Goal: Information Seeking & Learning: Learn about a topic

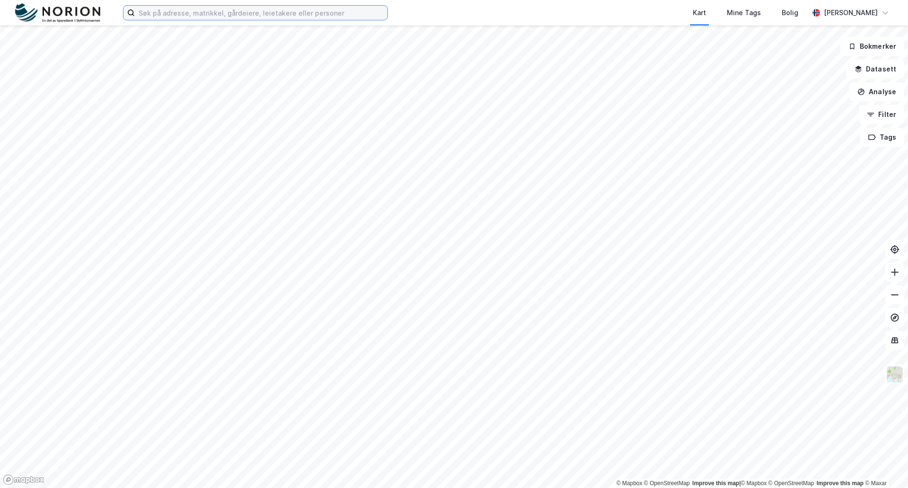
click at [230, 14] on input at bounding box center [261, 13] width 253 height 14
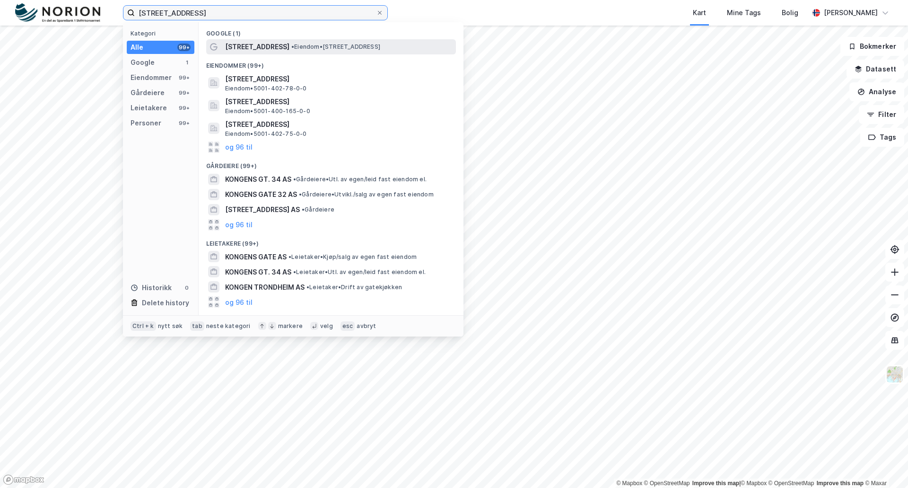
type input "[STREET_ADDRESS]"
click at [301, 46] on span "• Eiendom • [STREET_ADDRESS]" at bounding box center [335, 47] width 89 height 8
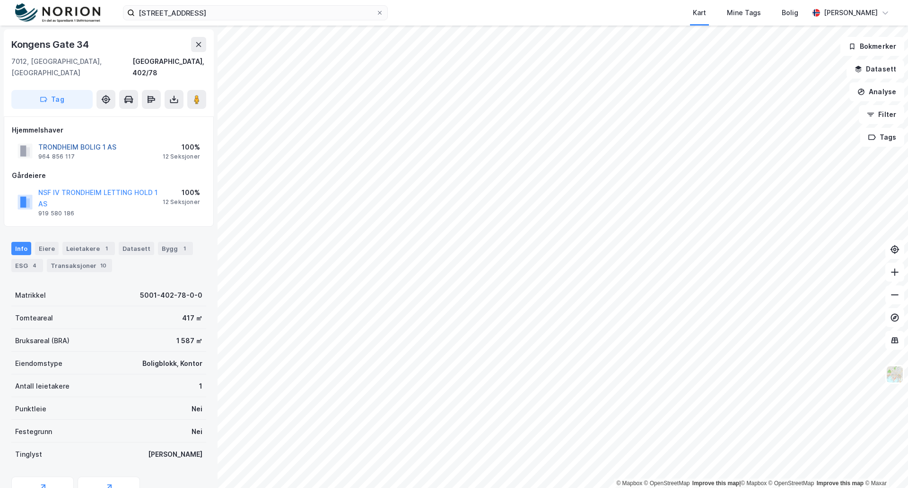
click at [0, 0] on button "TRONDHEIM BOLIG 1 AS" at bounding box center [0, 0] width 0 height 0
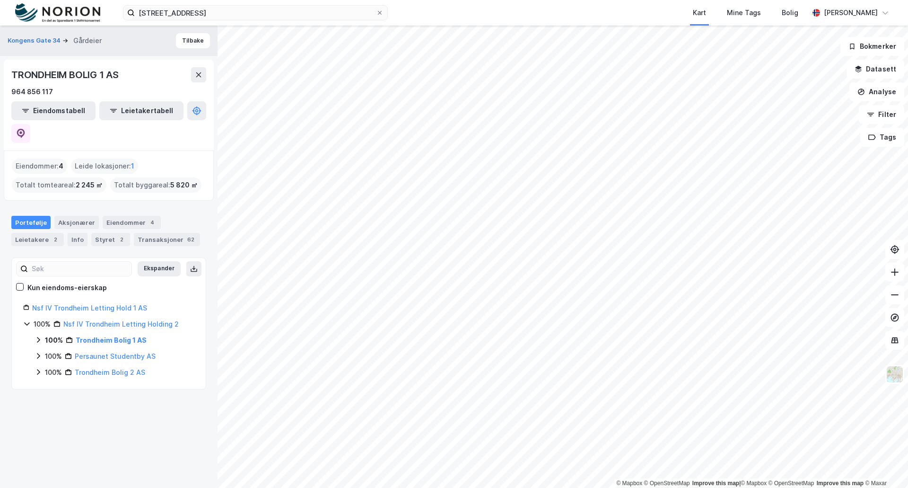
click at [38, 336] on icon at bounding box center [39, 340] width 8 height 8
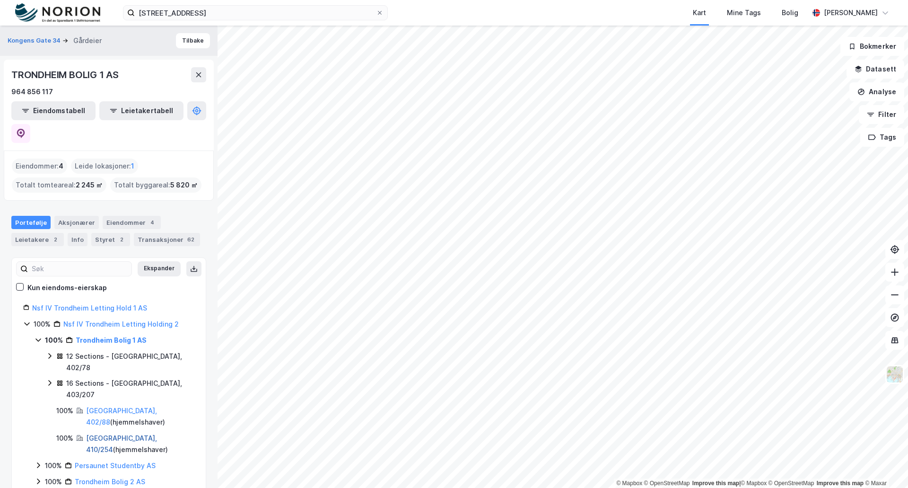
click at [105, 434] on link "[GEOGRAPHIC_DATA], 410/254" at bounding box center [121, 443] width 71 height 19
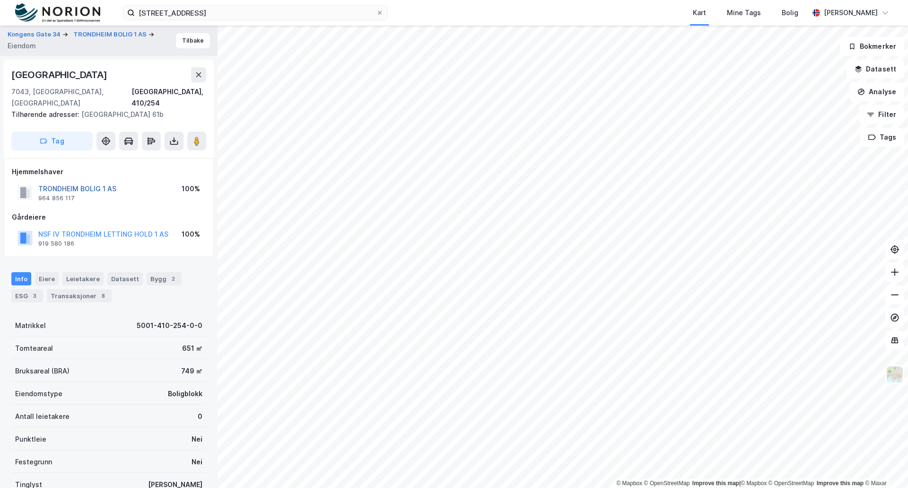
click at [0, 0] on button "TRONDHEIM BOLIG 1 AS" at bounding box center [0, 0] width 0 height 0
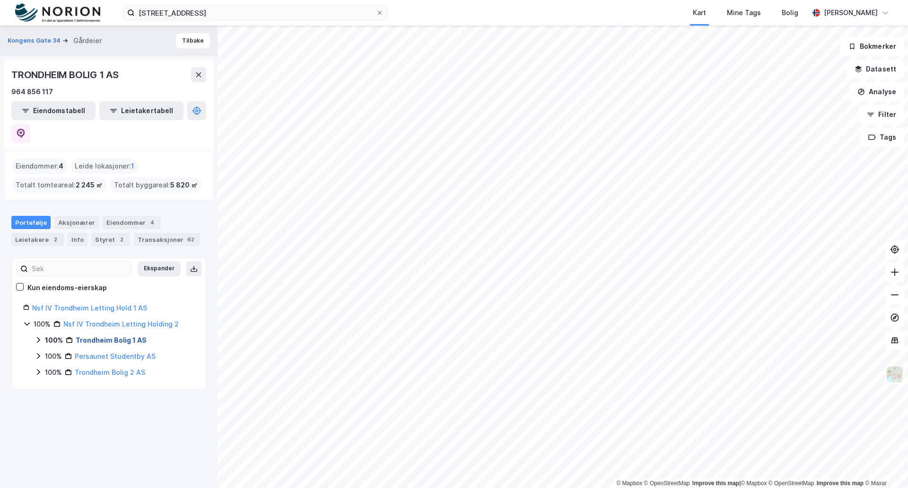
click at [88, 336] on link "Trondheim Bolig 1 AS" at bounding box center [111, 340] width 71 height 8
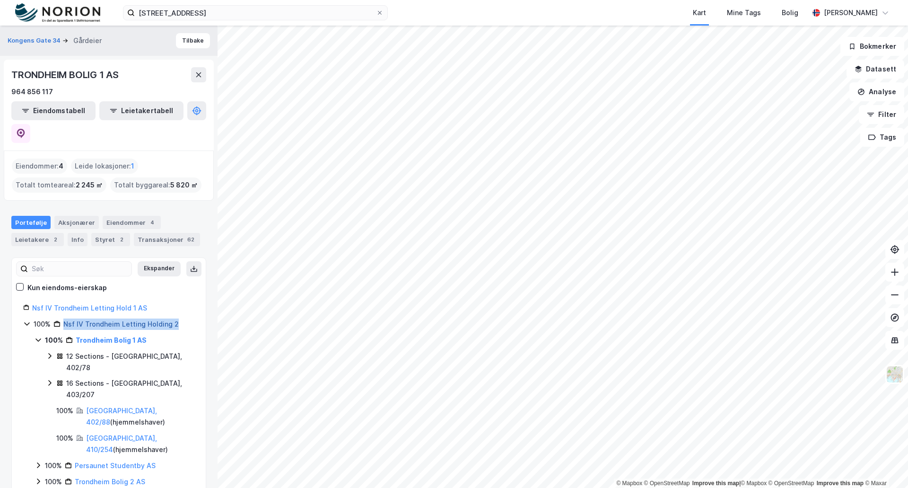
drag, startPoint x: 179, startPoint y: 301, endPoint x: 65, endPoint y: 303, distance: 113.5
click at [65, 318] on div "100% Nsf IV Trondheim Letting Holding 2" at bounding box center [114, 323] width 161 height 11
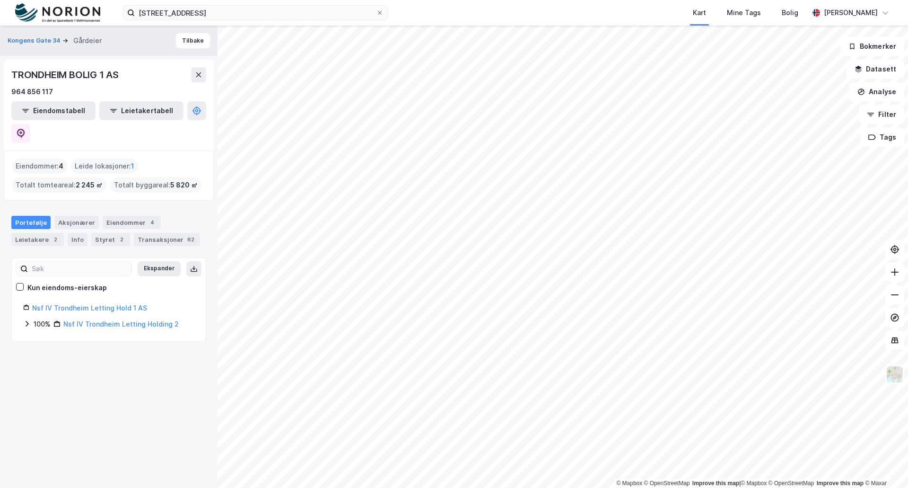
click at [26, 320] on icon at bounding box center [27, 324] width 8 height 8
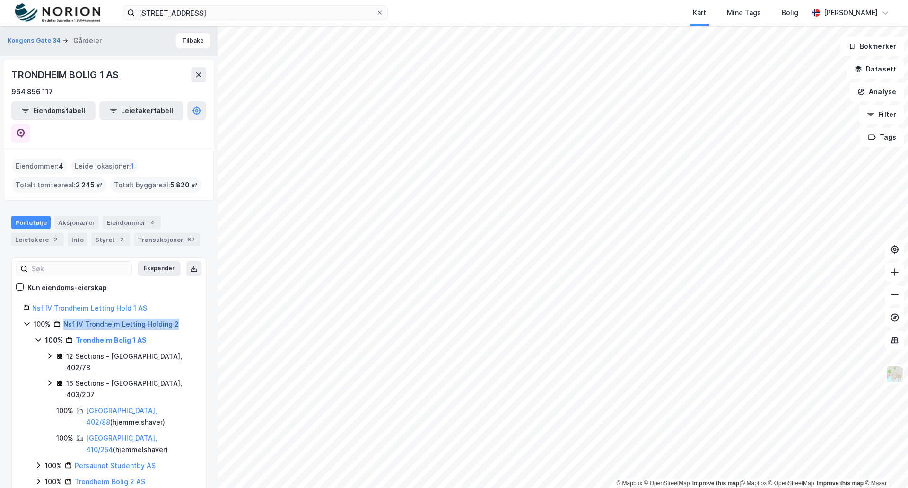
drag, startPoint x: 182, startPoint y: 299, endPoint x: 64, endPoint y: 299, distance: 118.3
click at [64, 318] on div "100% Nsf IV Trondheim Letting Holding 2" at bounding box center [114, 323] width 161 height 11
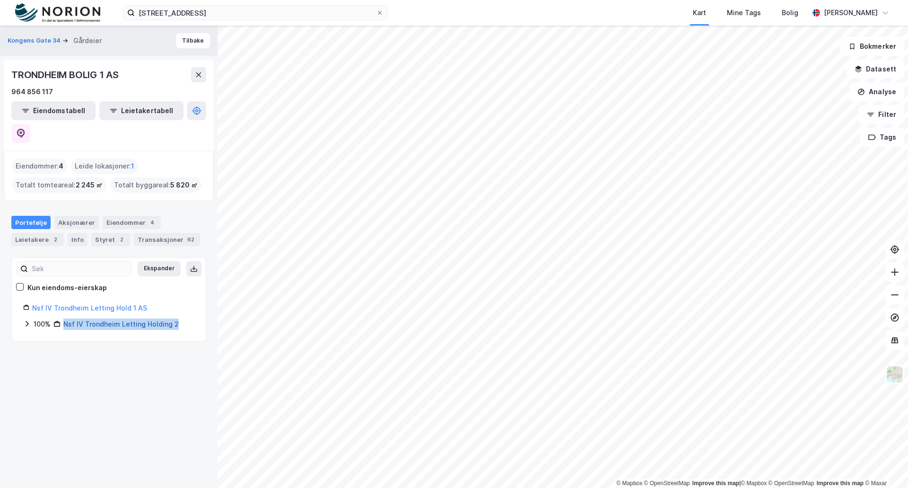
copy link "Nsf IV Trondheim Letting Holding 2"
click at [28, 320] on icon at bounding box center [27, 324] width 8 height 8
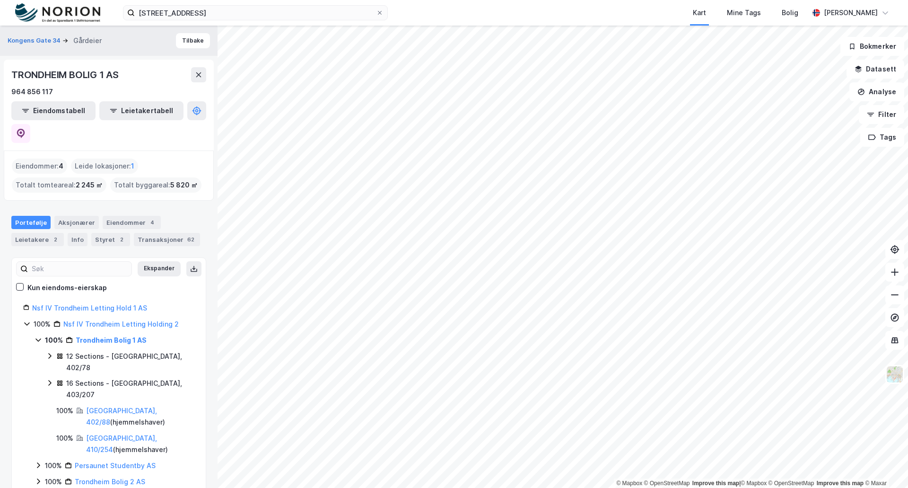
click at [25, 322] on icon at bounding box center [26, 323] width 5 height 3
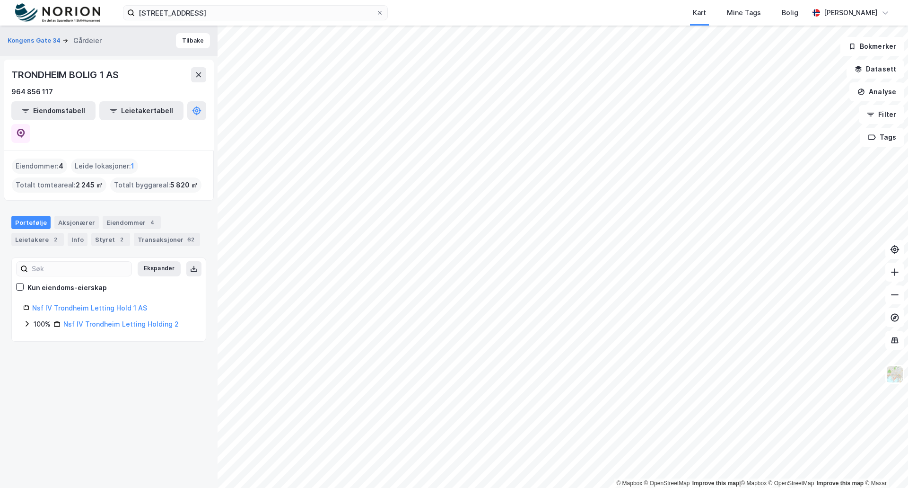
click at [25, 320] on icon at bounding box center [27, 324] width 8 height 8
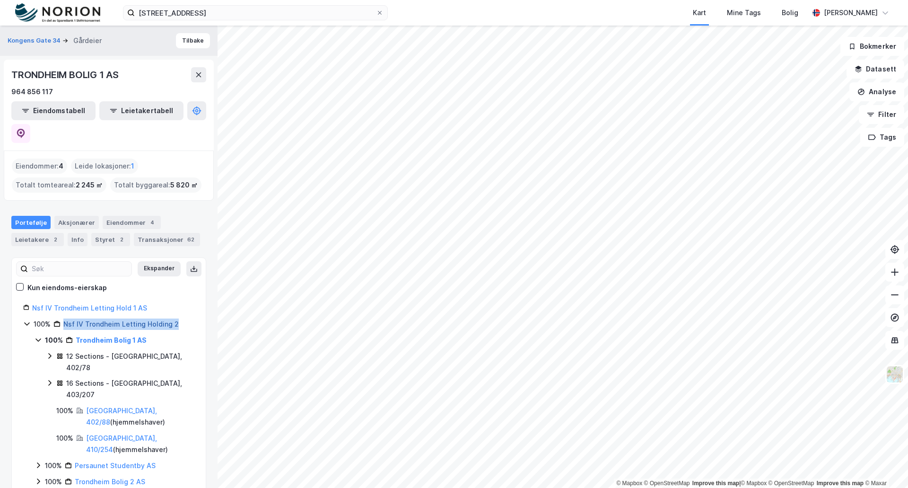
drag, startPoint x: 183, startPoint y: 298, endPoint x: 64, endPoint y: 300, distance: 118.3
click at [64, 318] on div "100% Nsf IV Trondheim Letting Holding 2" at bounding box center [114, 323] width 161 height 11
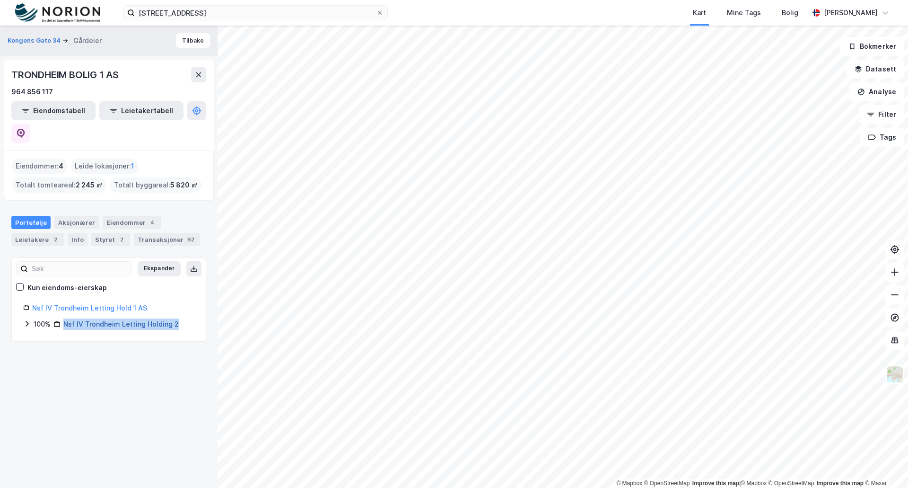
copy link "Nsf IV Trondheim Letting Holding 2"
click at [27, 320] on icon at bounding box center [27, 324] width 8 height 8
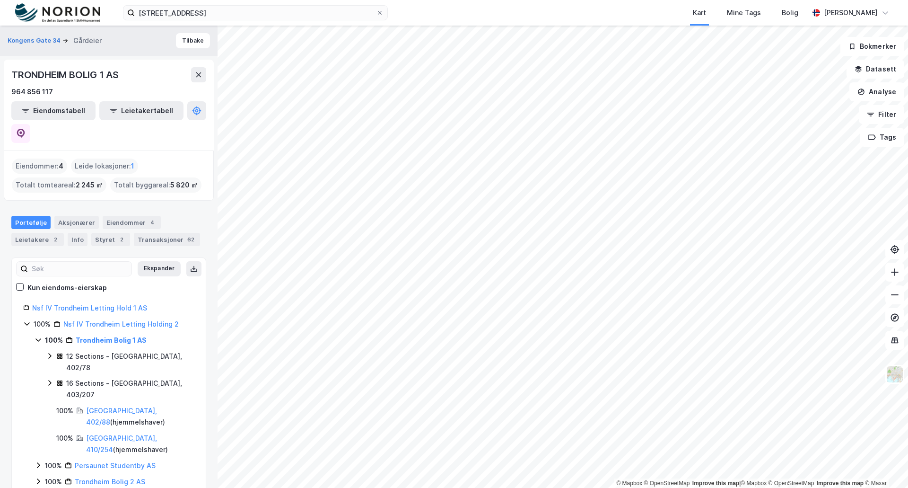
click at [115, 351] on div "12 Sections - [GEOGRAPHIC_DATA], 402/78" at bounding box center [130, 362] width 128 height 23
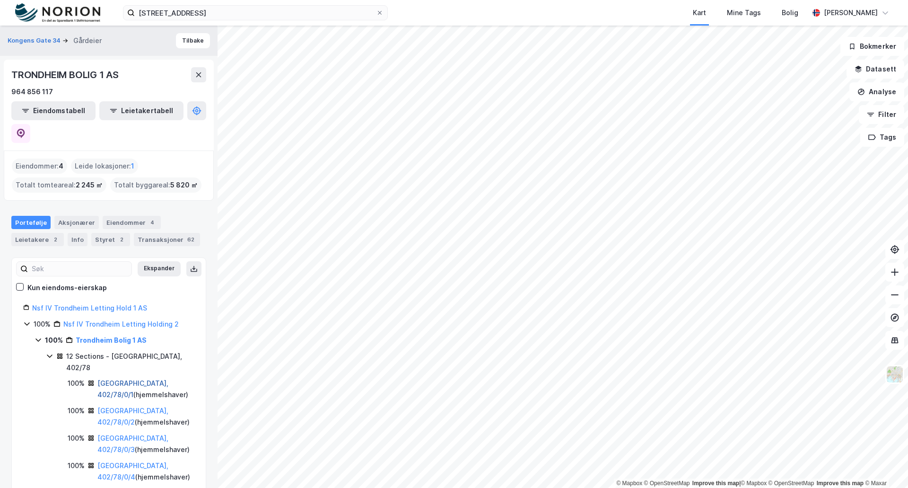
click at [115, 379] on link "[GEOGRAPHIC_DATA], 402/78/0/1" at bounding box center [132, 388] width 71 height 19
